Goal: Information Seeking & Learning: Learn about a topic

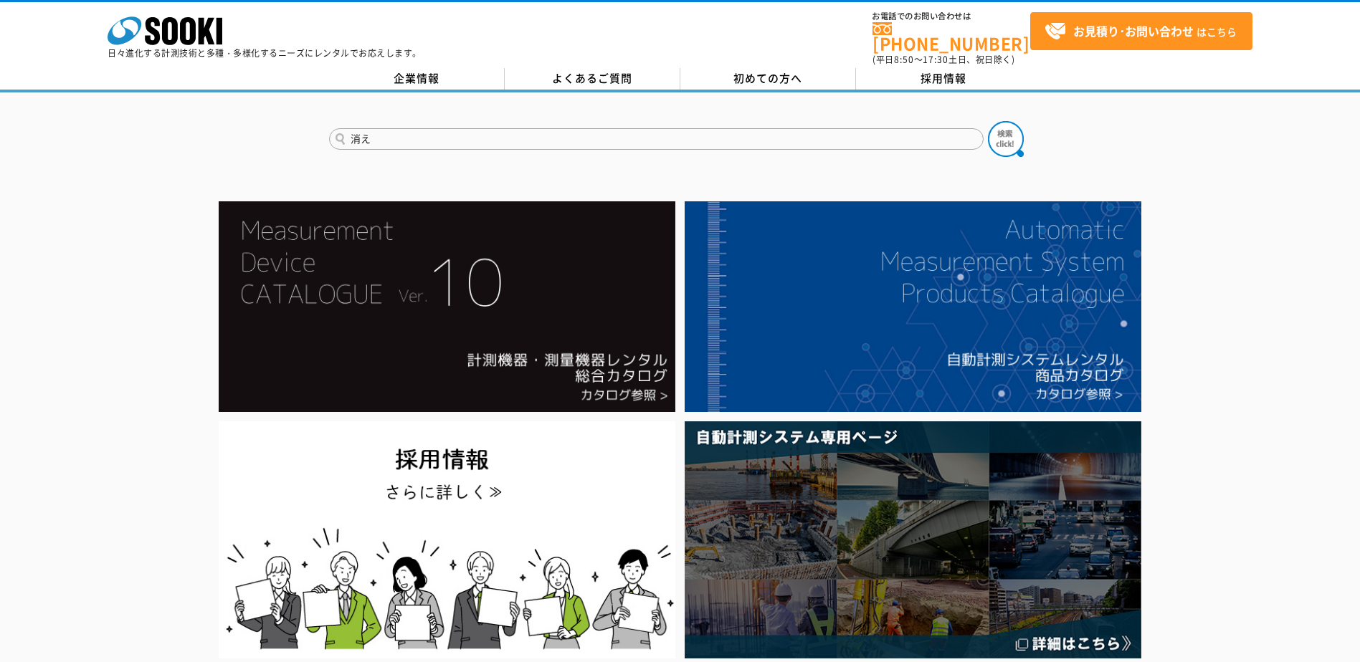
type input "消"
type input "重機安全"
click at [988, 121] on button at bounding box center [1006, 139] width 36 height 36
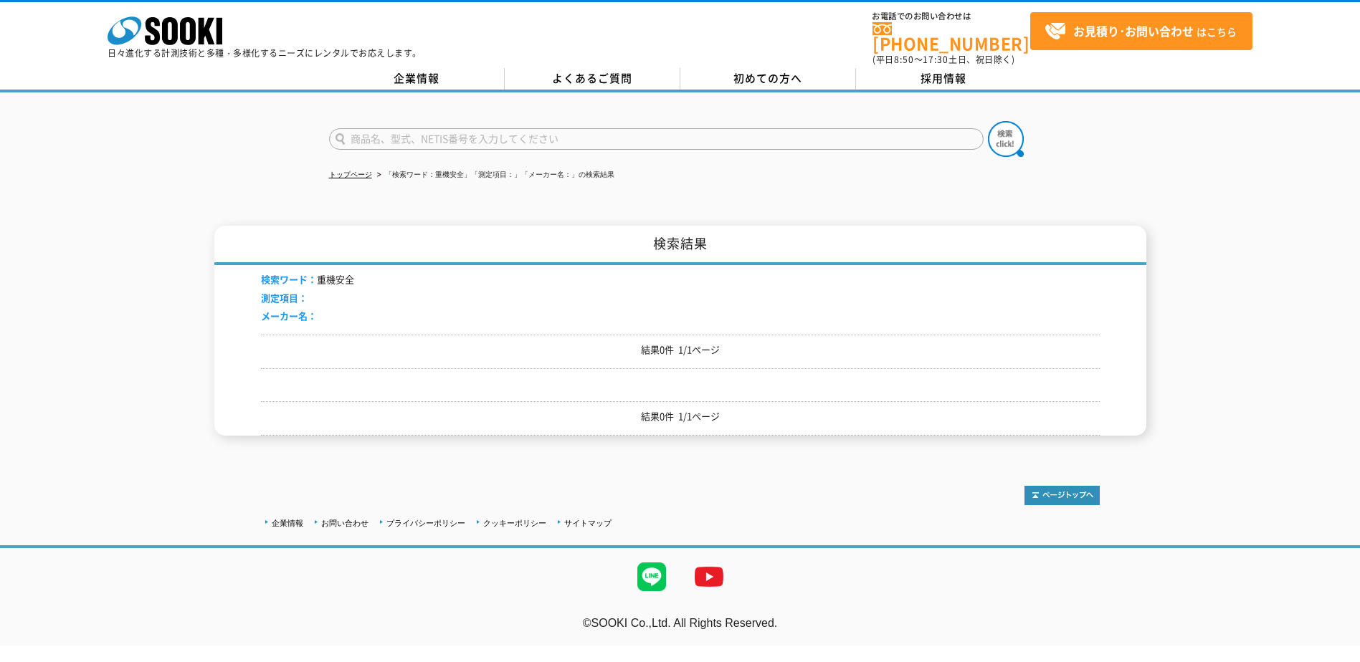
click at [464, 134] on input "text" at bounding box center [656, 139] width 654 height 22
type input "十"
type input "重機"
click at [988, 121] on button at bounding box center [1006, 139] width 36 height 36
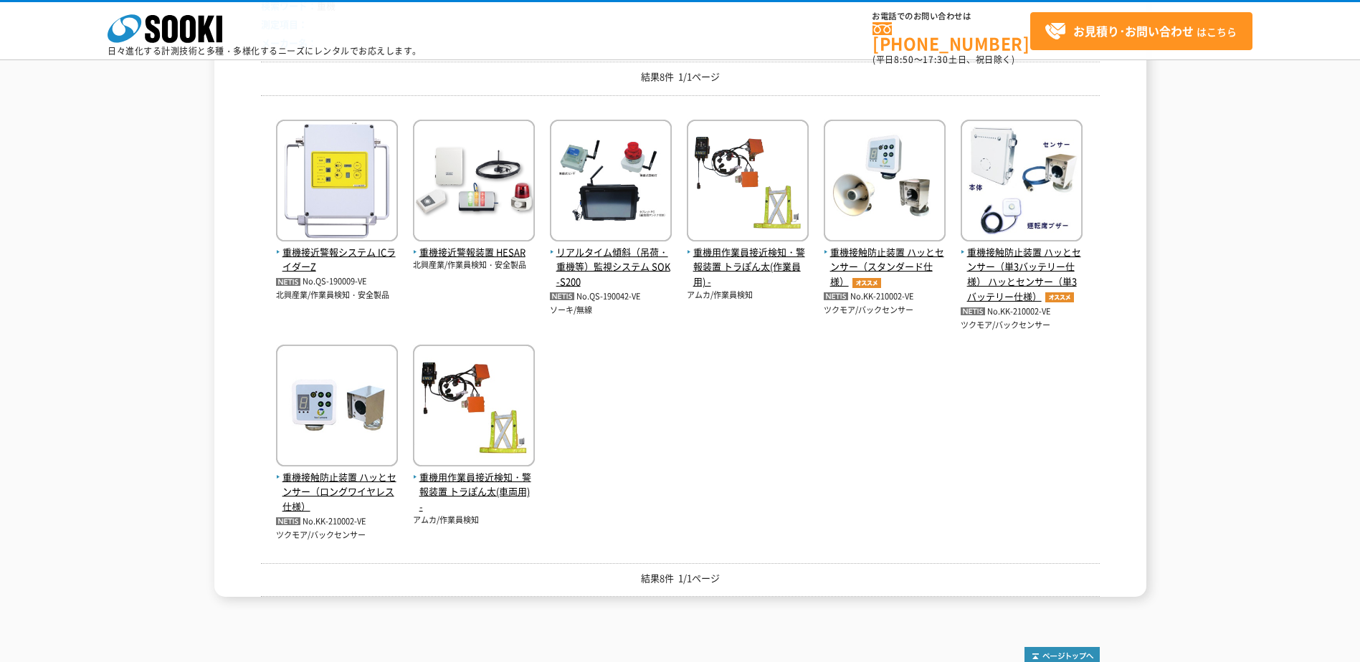
scroll to position [215, 0]
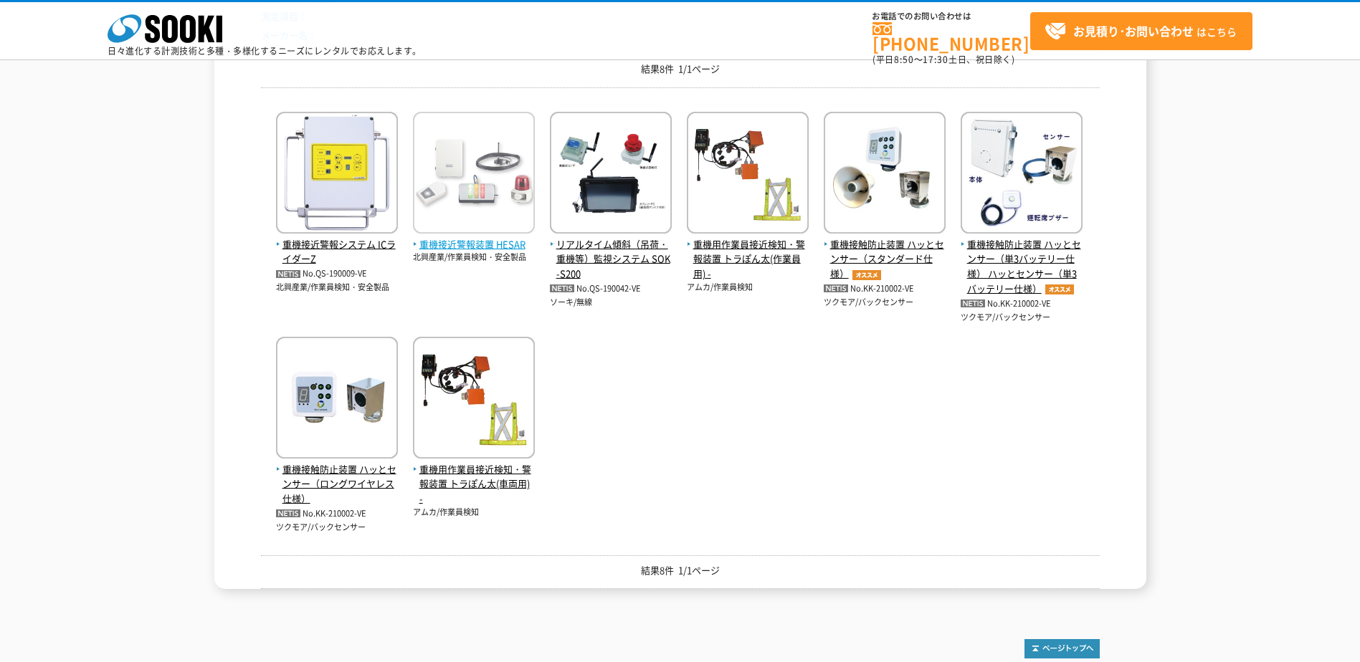
click at [468, 245] on span "重機接近警報装置 HESAR" at bounding box center [474, 244] width 122 height 15
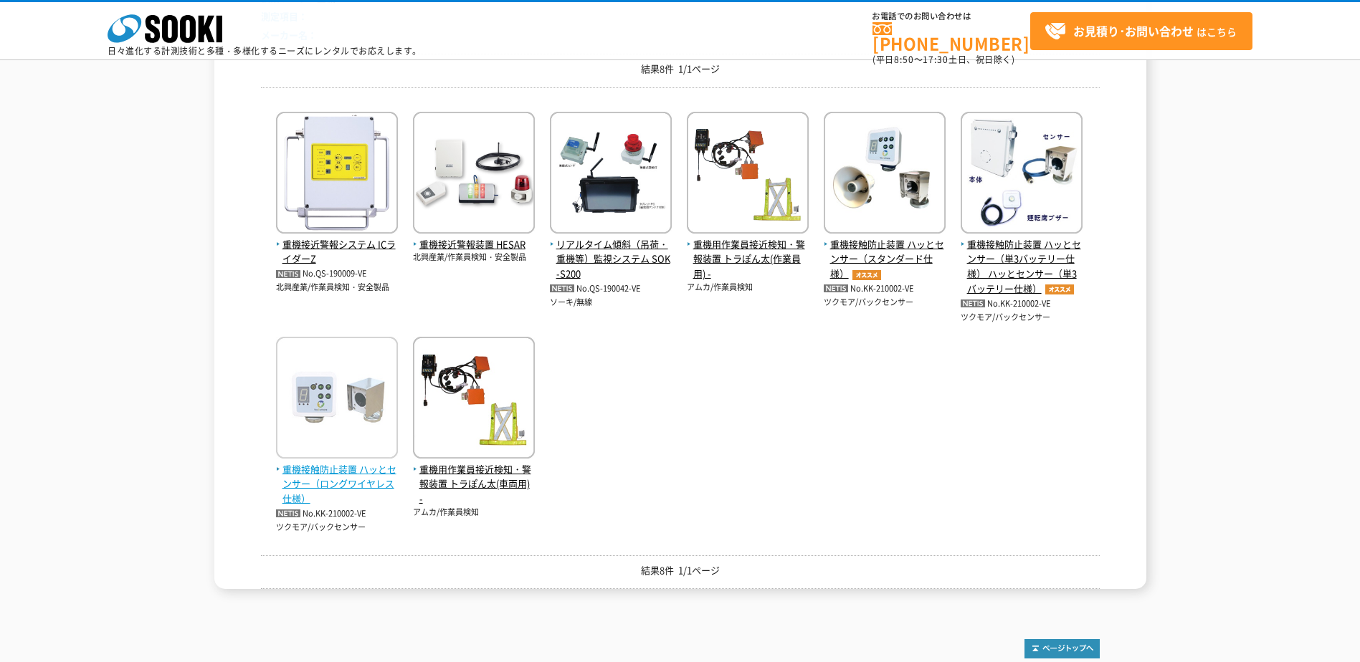
click at [357, 483] on span "重機接触防止装置 ハッとセンサー（ロングワイヤレス仕様）" at bounding box center [337, 484] width 122 height 44
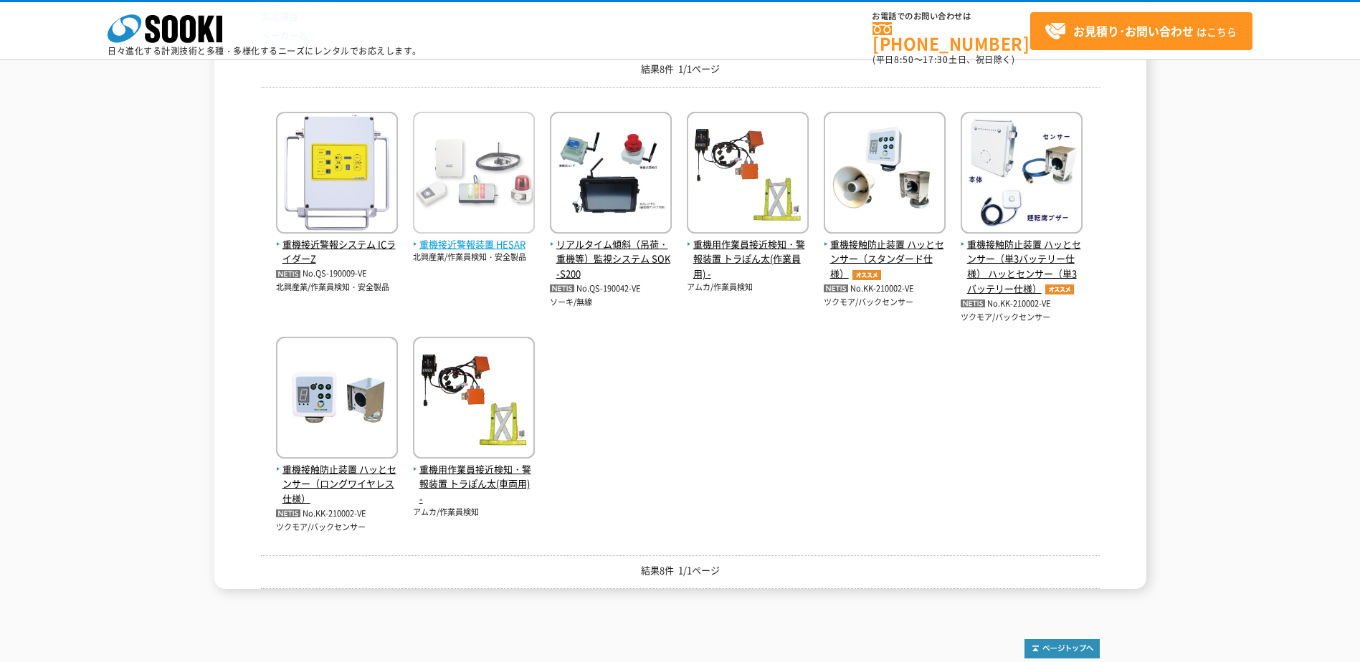
click at [498, 246] on span "重機接近警報装置 HESAR" at bounding box center [474, 244] width 122 height 15
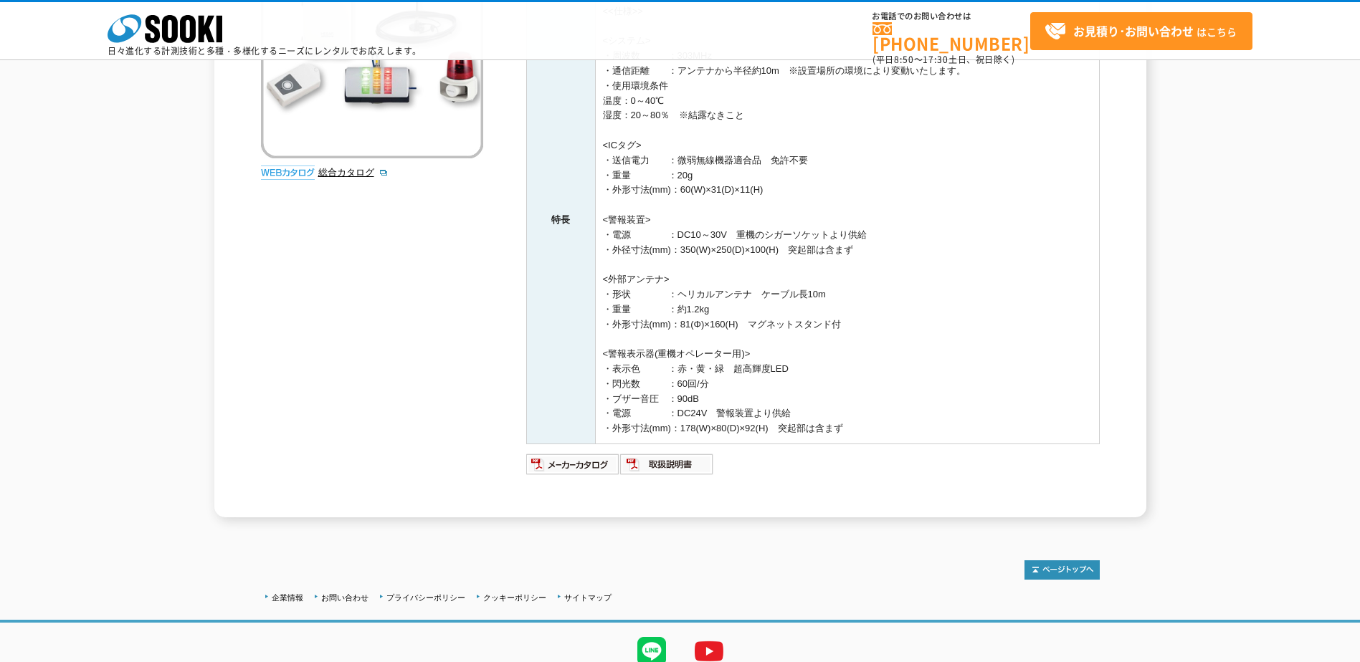
scroll to position [323, 0]
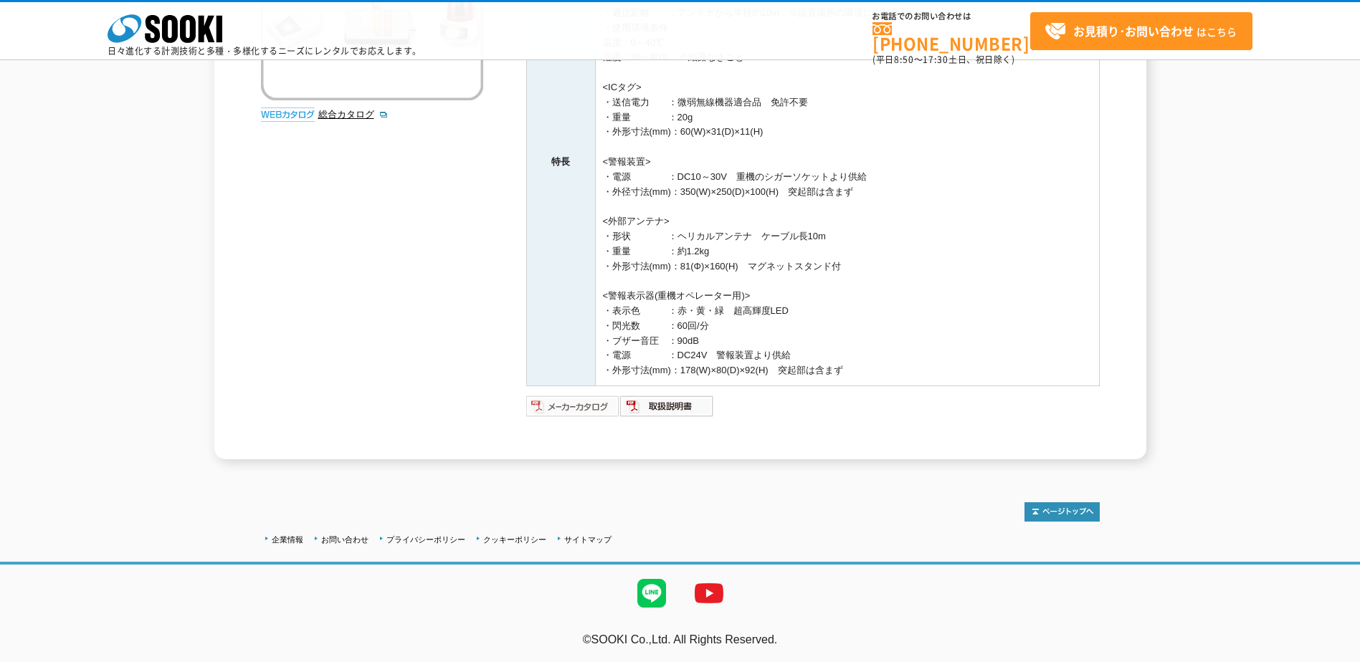
click at [581, 403] on img at bounding box center [573, 406] width 94 height 23
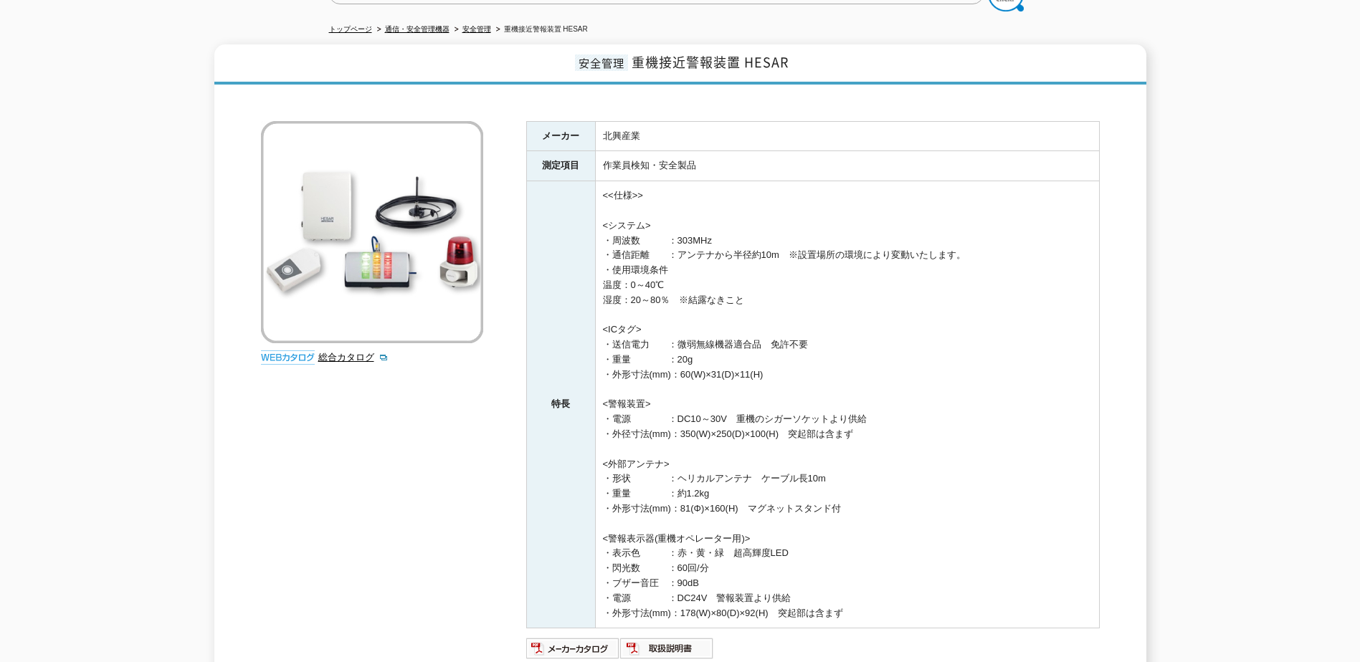
scroll to position [0, 0]
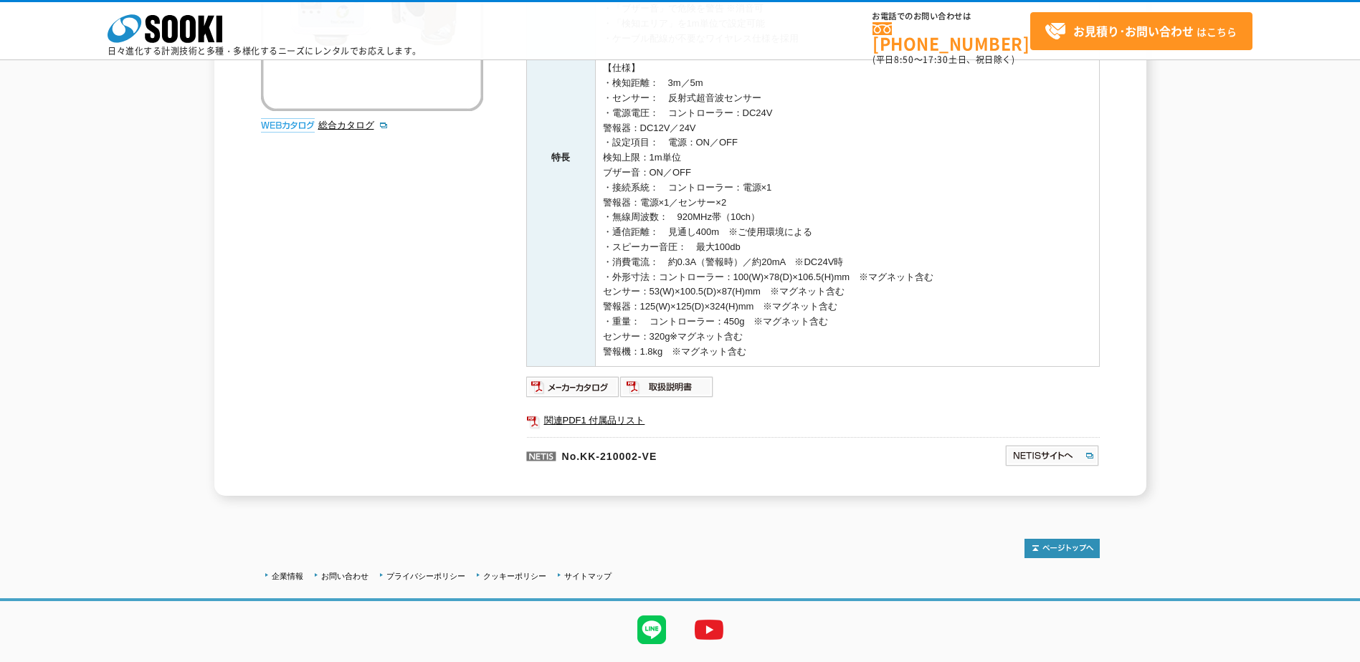
scroll to position [349, 0]
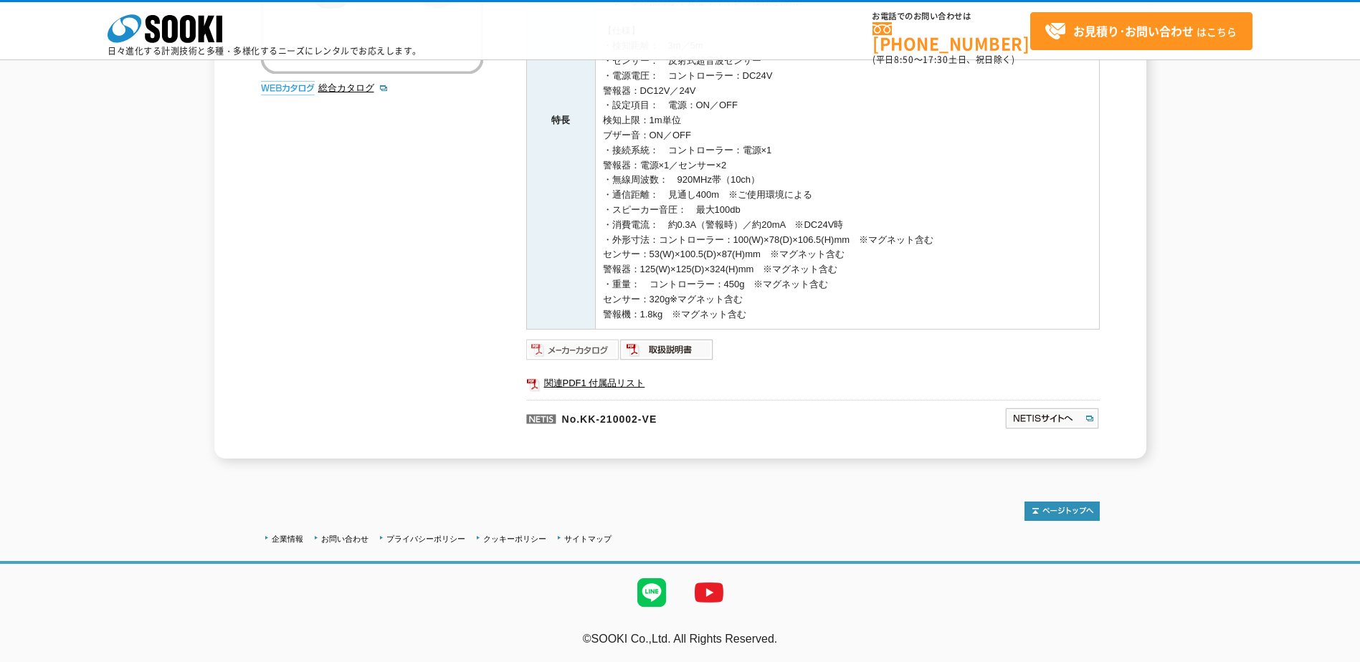
click at [576, 350] on img at bounding box center [573, 349] width 94 height 23
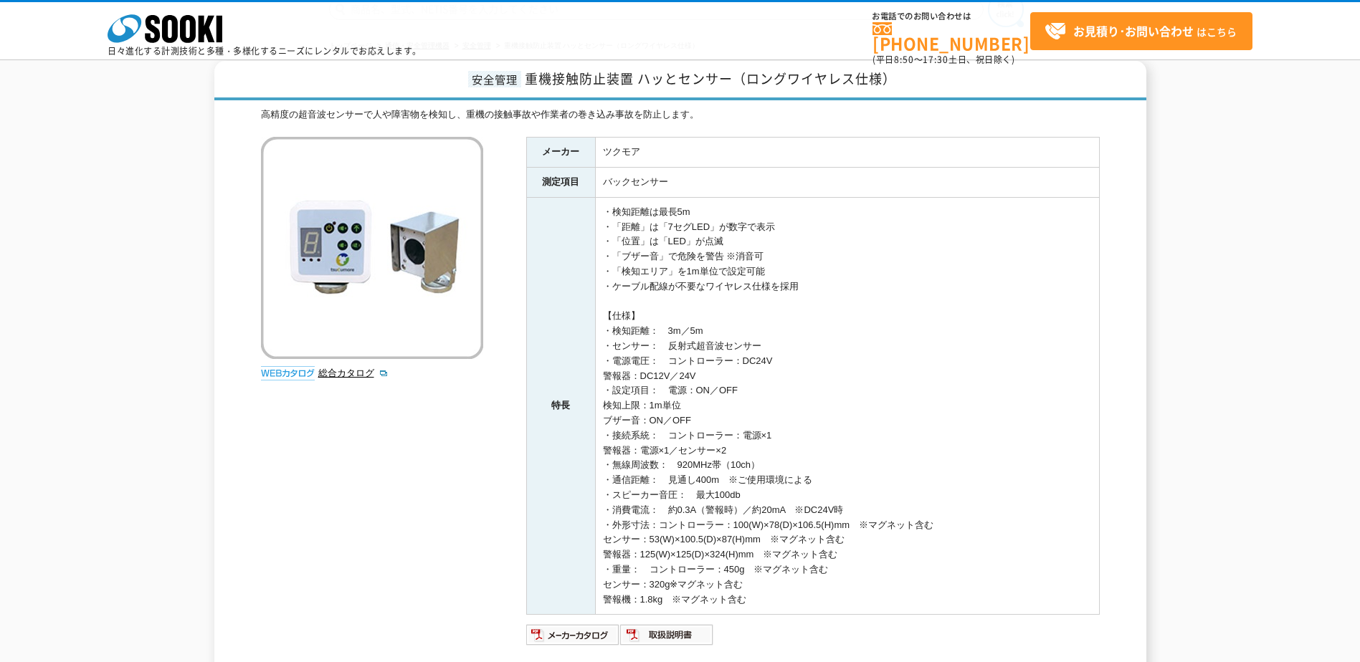
scroll to position [62, 0]
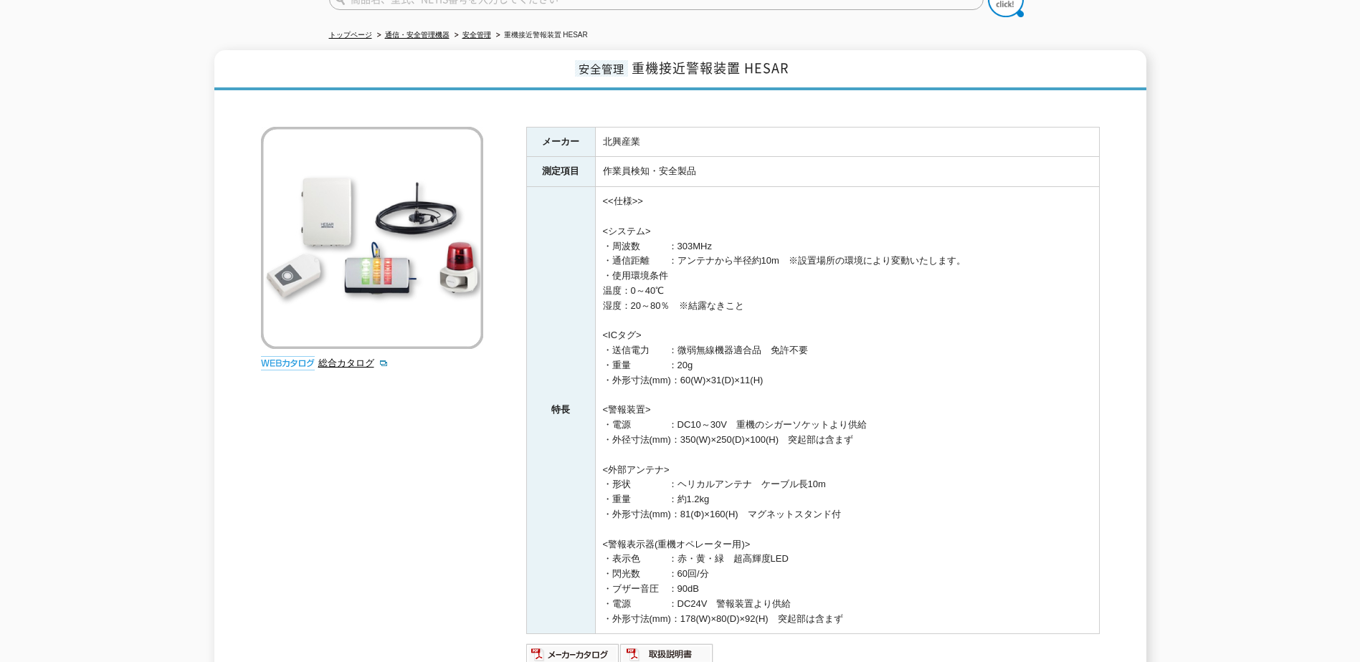
scroll to position [143, 0]
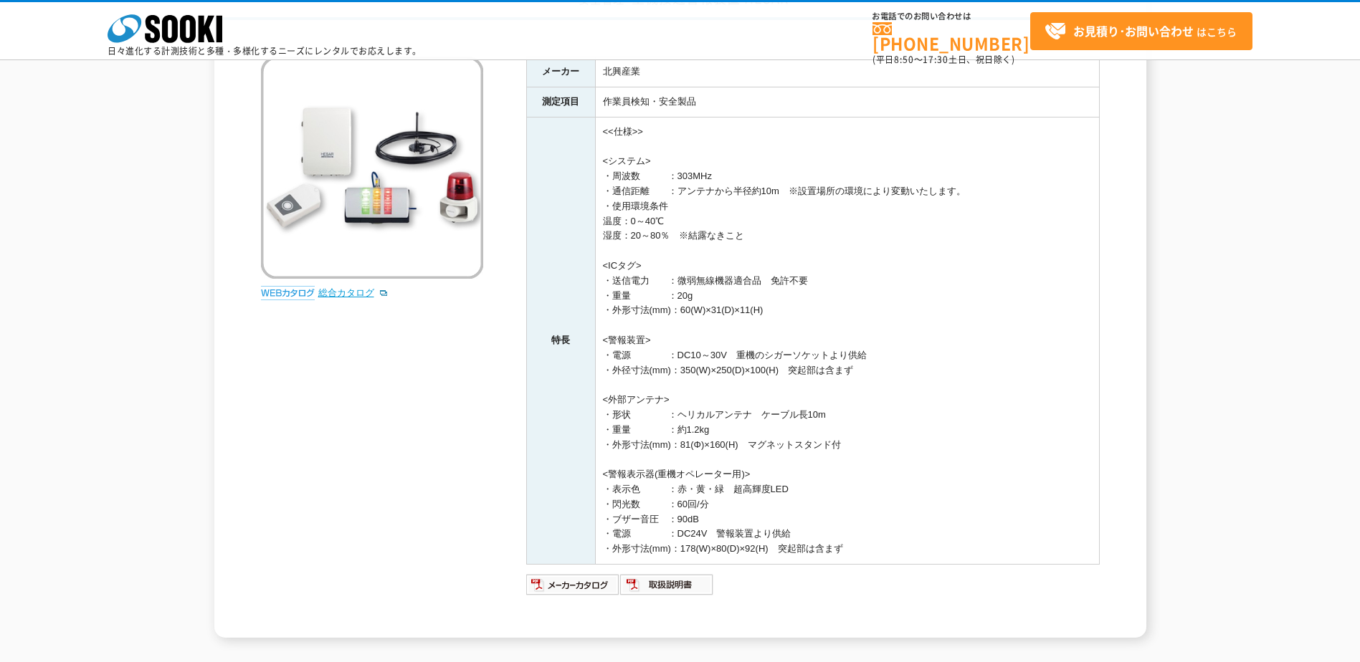
click at [344, 294] on link "総合カタログ" at bounding box center [353, 292] width 70 height 11
